Goal: Download file/media

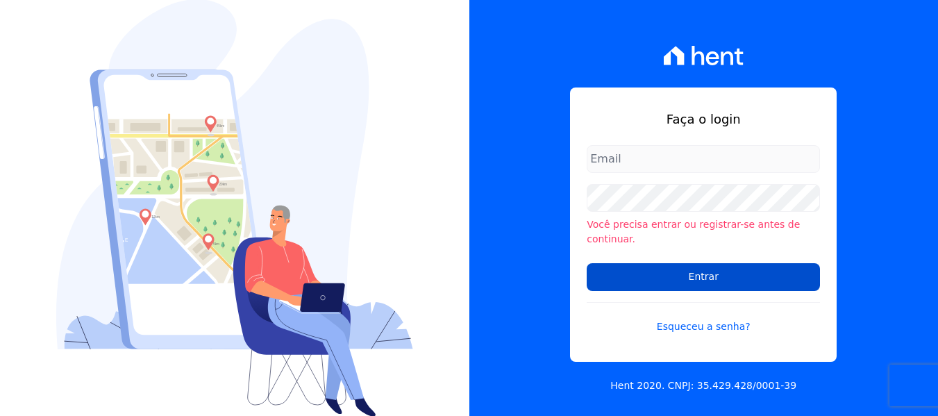
type input "[PERSON_NAME][EMAIL_ADDRESS][DOMAIN_NAME]"
click at [728, 271] on input "Entrar" at bounding box center [703, 277] width 233 height 28
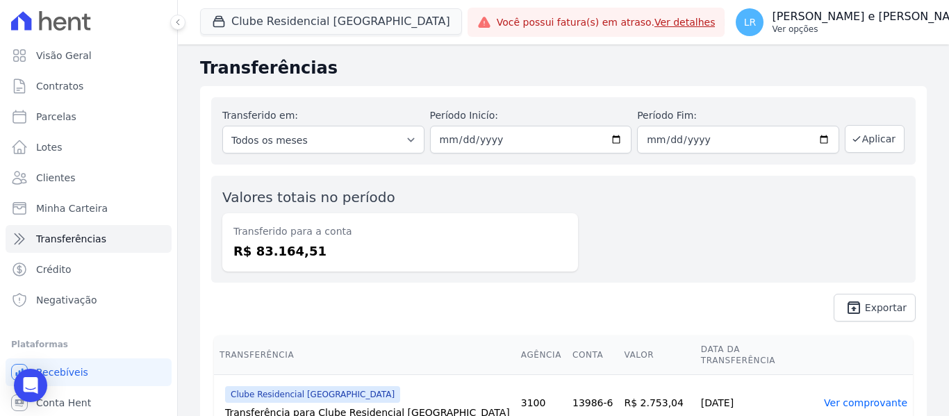
click at [771, 22] on p "[PERSON_NAME] e [PERSON_NAME]" at bounding box center [870, 17] width 199 height 14
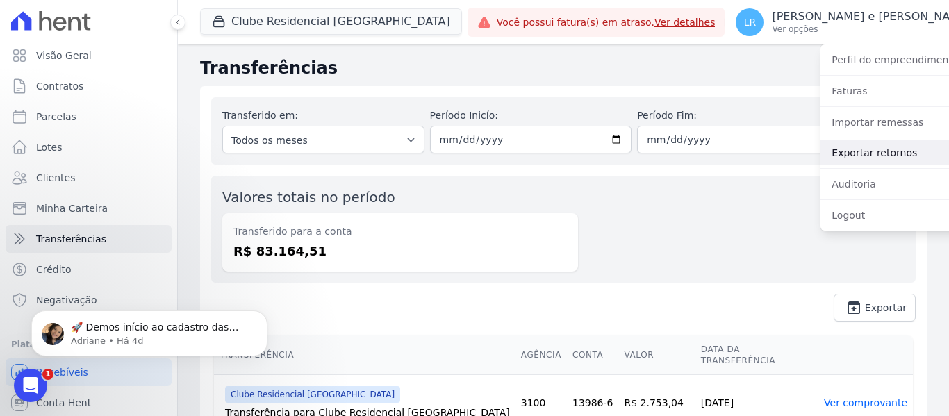
click at [835, 154] on link "Exportar retornos" at bounding box center [909, 152] width 178 height 25
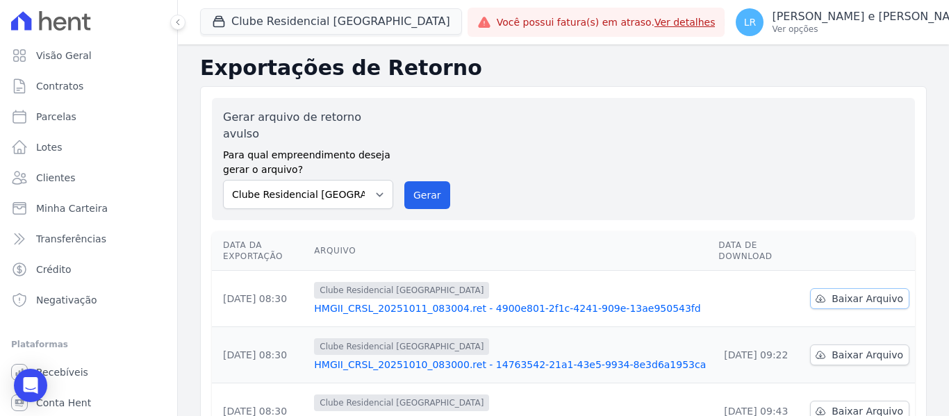
click at [881, 292] on span "Baixar Arquivo" at bounding box center [867, 299] width 72 height 14
